Goal: Task Accomplishment & Management: Manage account settings

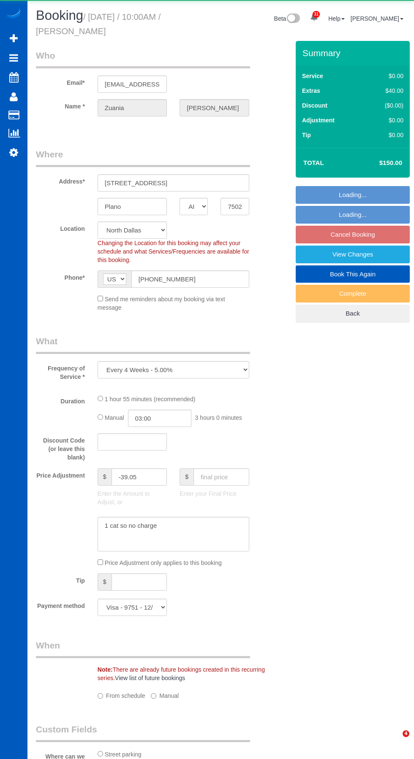
select select "[GEOGRAPHIC_DATA]"
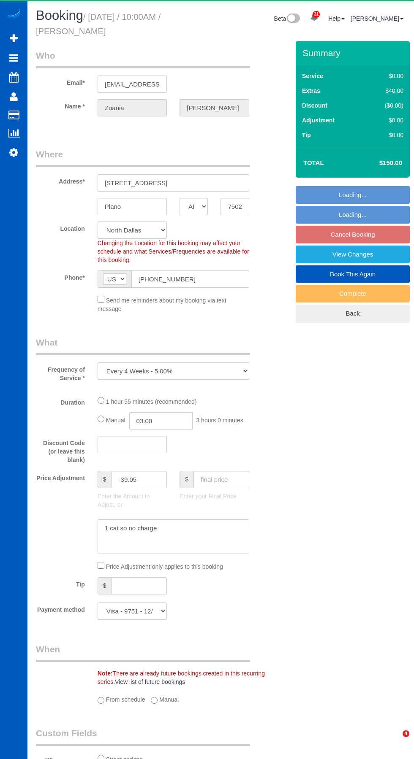
select select "object:4966"
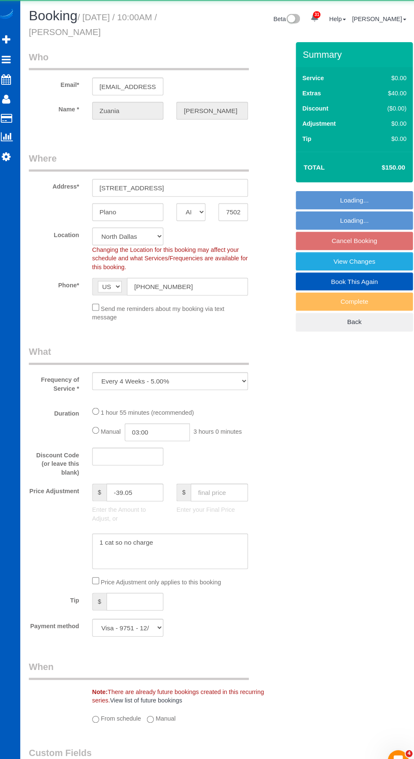
select select "199"
select select "2"
select select "spot1"
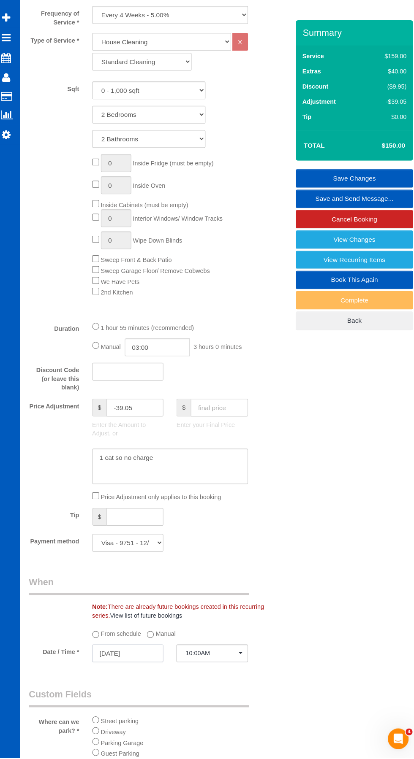
click at [128, 652] on input "[DATE]" at bounding box center [131, 657] width 69 height 17
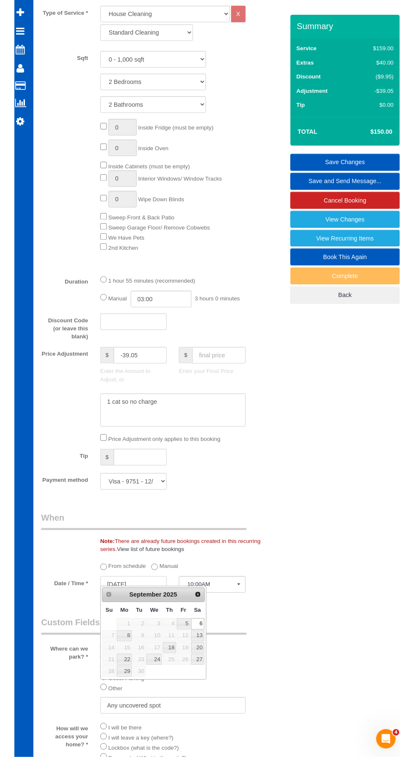
scroll to position [357, 0]
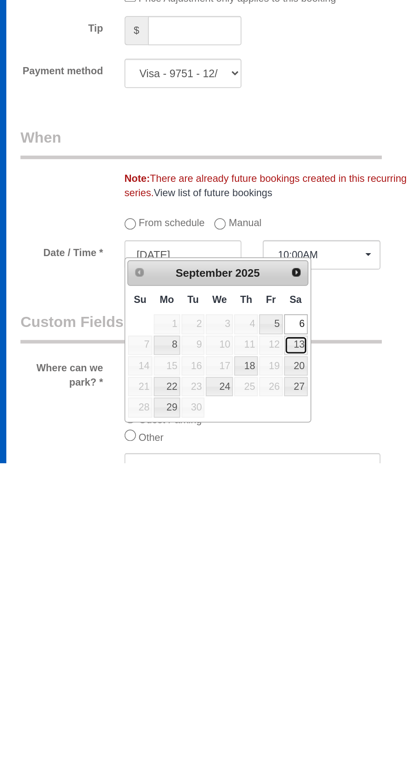
click at [201, 687] on link "13" at bounding box center [199, 689] width 14 height 11
type input "[DATE]"
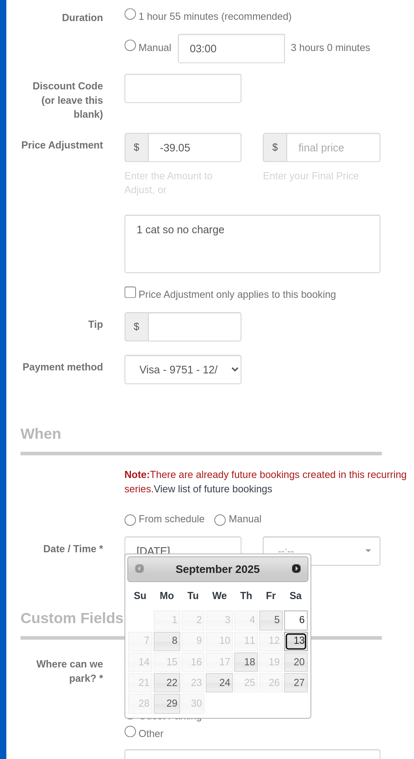
select select "spot9"
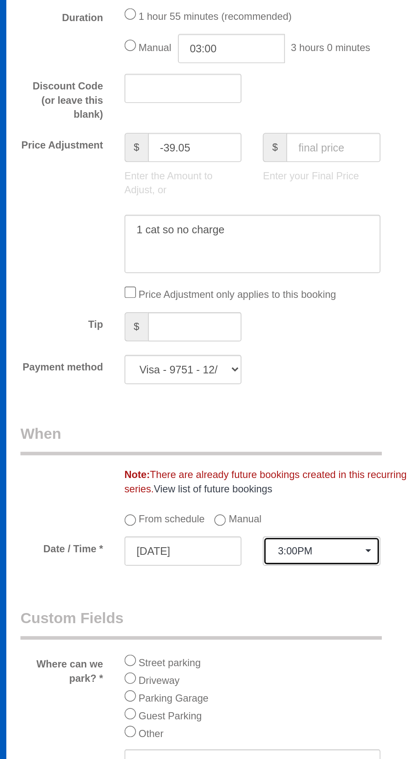
click at [217, 632] on span "3:00PM" at bounding box center [213, 635] width 51 height 7
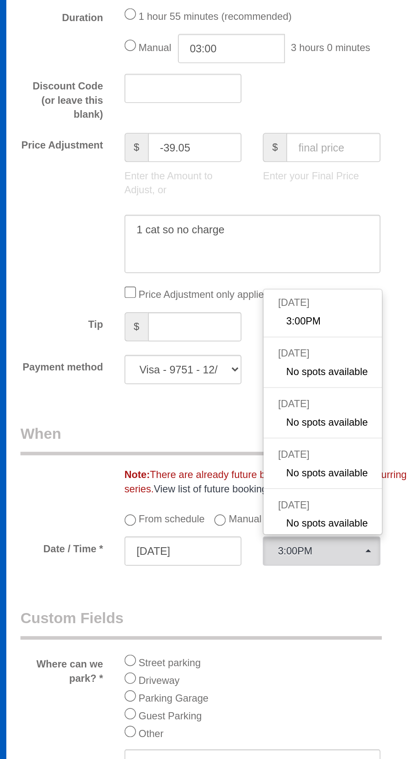
click at [196, 684] on div at bounding box center [207, 379] width 414 height 759
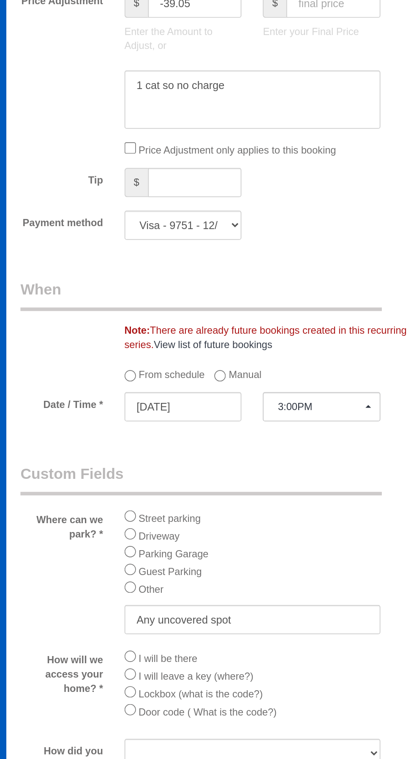
scroll to position [575, 0]
click at [223, 414] on span "3:00PM" at bounding box center [213, 417] width 51 height 7
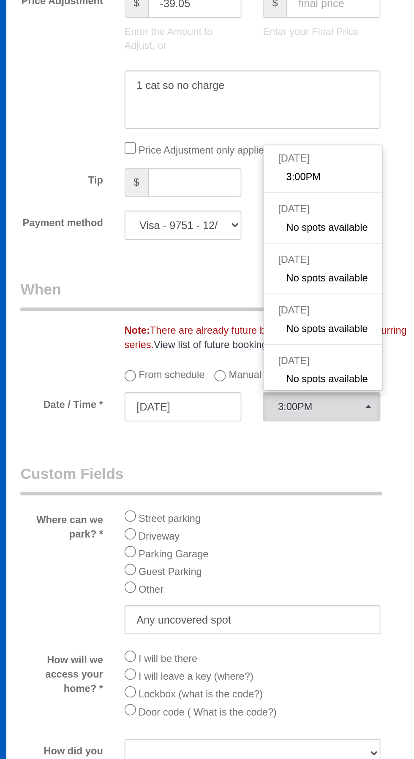
click at [223, 442] on div at bounding box center [207, 379] width 414 height 759
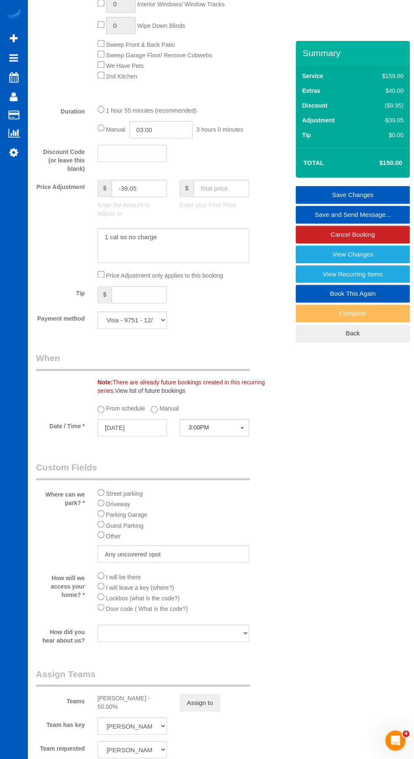
scroll to position [564, 0]
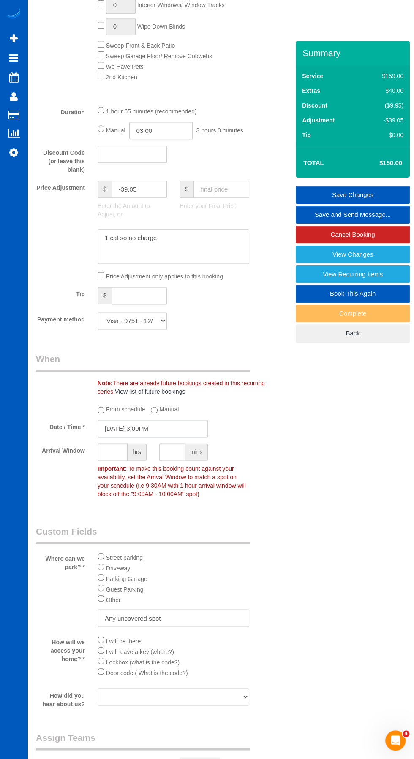
click at [143, 420] on input "[DATE] 3:00PM" at bounding box center [152, 428] width 111 height 17
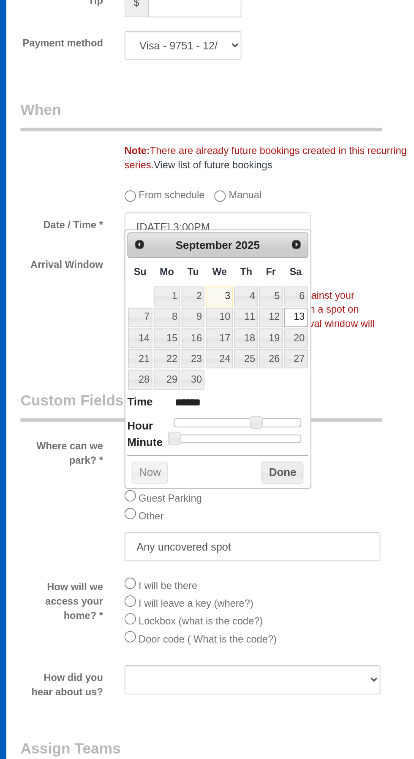
click at [146, 420] on input "[DATE] 3:00PM" at bounding box center [152, 428] width 111 height 17
click at [161, 420] on input "[DATE] 10:00PM" at bounding box center [152, 428] width 111 height 17
type input "[DATE] 10:00AM"
click at [255, 463] on p "Important: To make this booking count against your availability, set the Arriva…" at bounding box center [173, 481] width 164 height 36
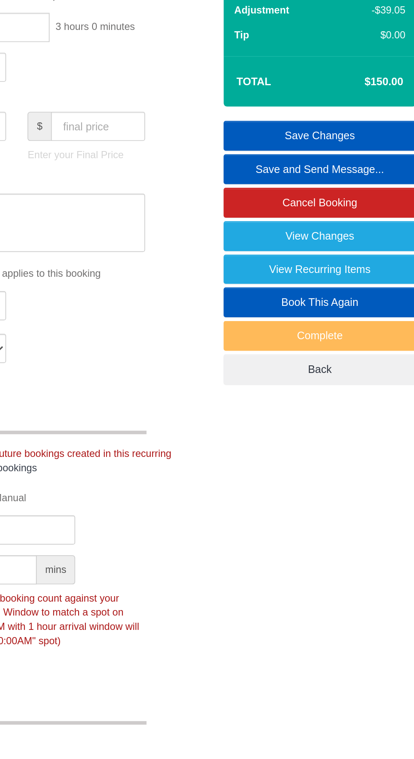
click at [366, 194] on link "Save Changes" at bounding box center [352, 195] width 114 height 18
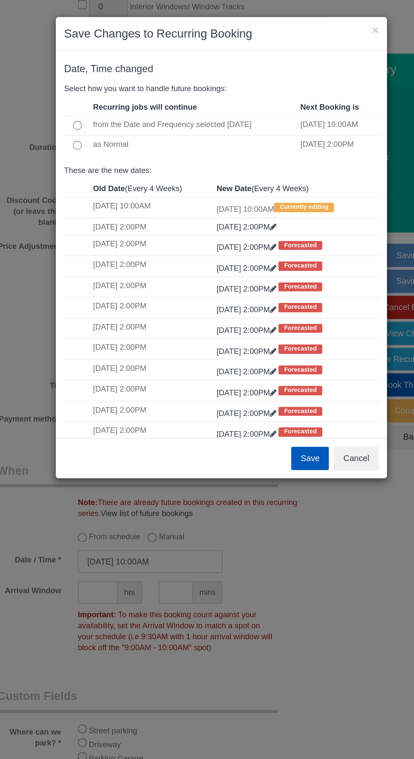
click at [282, 357] on button "Save" at bounding box center [274, 350] width 29 height 18
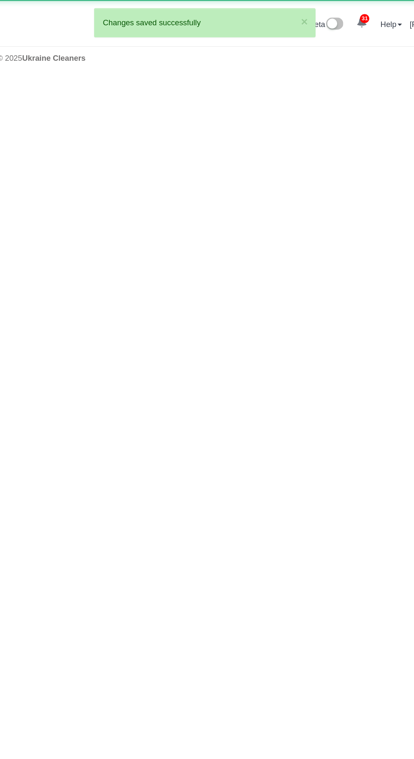
scroll to position [0, 0]
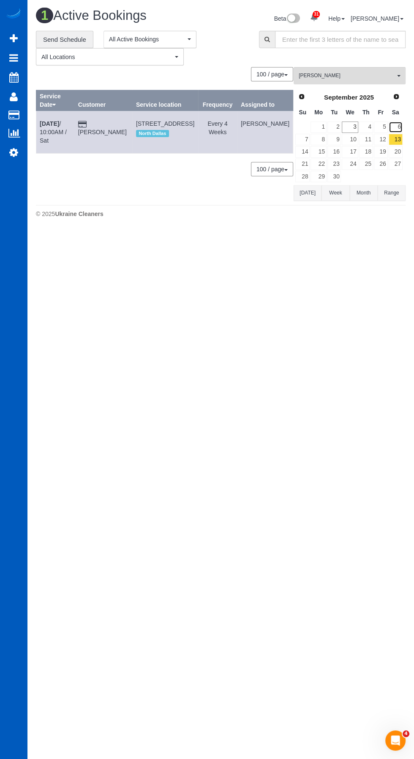
click at [399, 127] on link "6" at bounding box center [395, 127] width 14 height 11
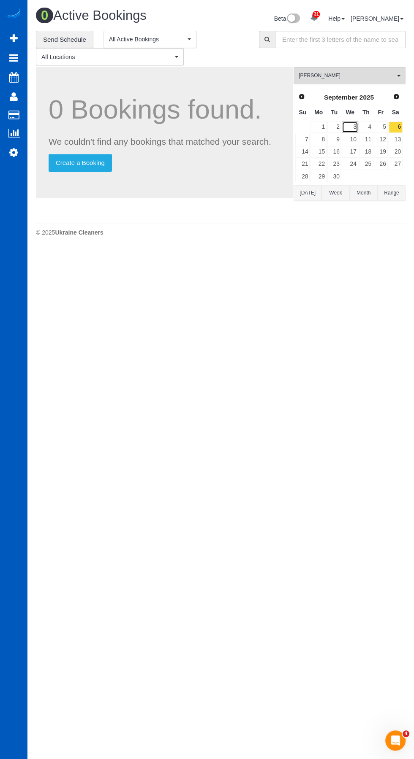
click at [350, 125] on link "3" at bounding box center [349, 127] width 16 height 11
click at [356, 76] on span "[PERSON_NAME]" at bounding box center [346, 75] width 96 height 7
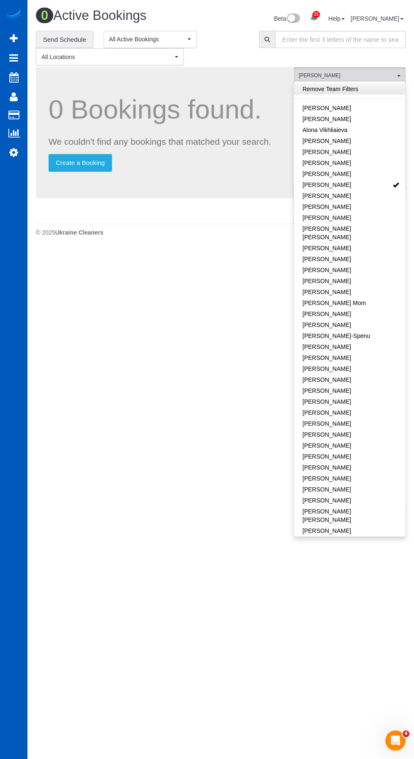
click at [351, 89] on link "Remove Team Filters" at bounding box center [349, 89] width 111 height 11
click at [98, 56] on span "All Locations" at bounding box center [106, 57] width 131 height 8
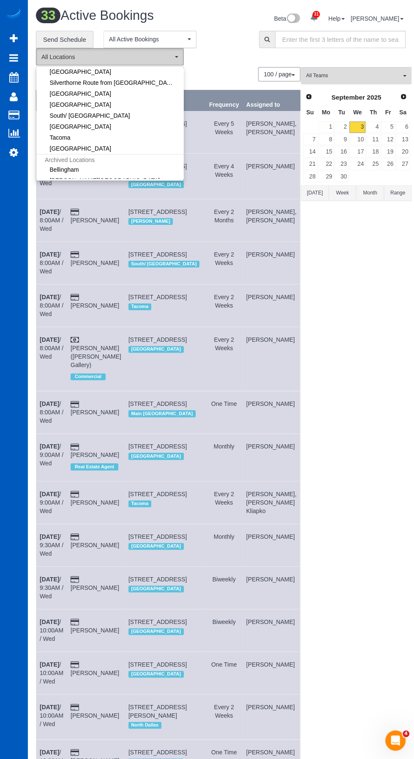
scroll to position [177, 0]
click at [56, 122] on link "[GEOGRAPHIC_DATA]" at bounding box center [109, 127] width 147 height 11
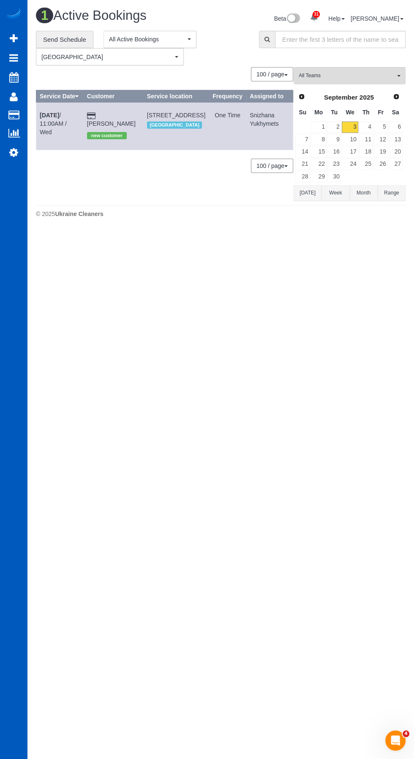
click at [367, 337] on body "31 Beta Your Notifications You have 0 alerts × You have 2 to charge for [DATE] …" at bounding box center [207, 379] width 414 height 759
copy span "[STREET_ADDRESS]"
